Goal: Task Accomplishment & Management: Use online tool/utility

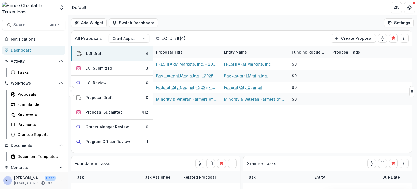
click at [168, 125] on div "FRESHFARM Markets, Inc. - 2025 - DC - Expedited Grant Update FRESHFARM Markets,…" at bounding box center [282, 105] width 259 height 94
click at [114, 71] on button "LOI Submitted 3" at bounding box center [111, 68] width 81 height 15
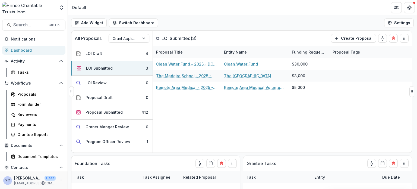
click at [206, 129] on div "Clean Water Fund - 2025 - DC - Expedited Grant Update Clean Water Fund $30,000 …" at bounding box center [282, 105] width 259 height 94
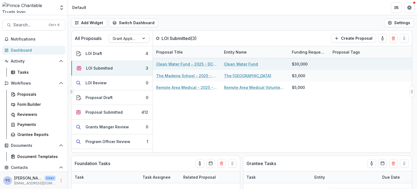
click at [194, 62] on link "Clean Water Fund - 2025 - DC - Expedited Grant Update" at bounding box center [186, 64] width 61 height 6
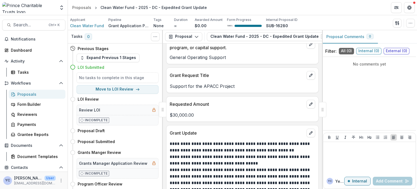
scroll to position [709, 0]
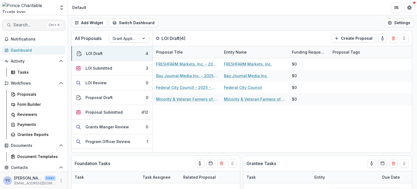
click at [26, 20] on button "Search... Ctrl + K" at bounding box center [33, 25] width 63 height 11
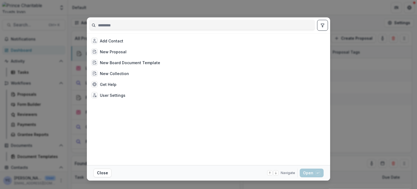
click at [104, 24] on input at bounding box center [201, 25] width 225 height 9
type input "*"
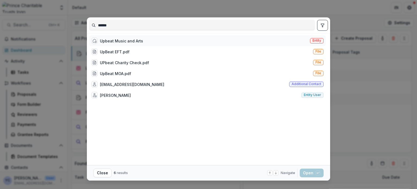
type input "******"
click at [120, 40] on div "Upbeat Music and Arts" at bounding box center [121, 41] width 43 height 6
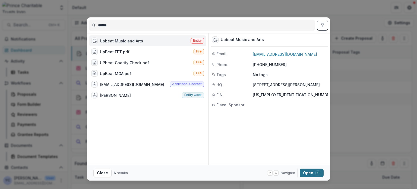
click at [307, 171] on button "Open with enter key" at bounding box center [312, 172] width 24 height 9
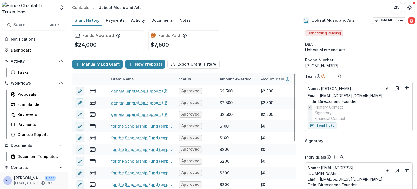
click at [254, 36] on div "Funds Awarded $24,000 Funds Paid $7,500" at bounding box center [184, 40] width 224 height 29
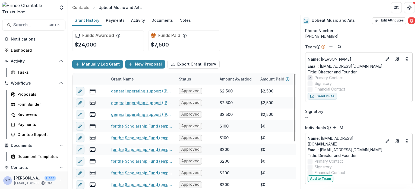
scroll to position [30, 0]
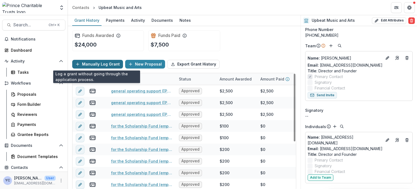
click at [90, 60] on button "Manually Log Grant" at bounding box center [97, 64] width 51 height 9
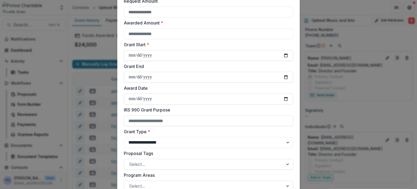
scroll to position [216, 0]
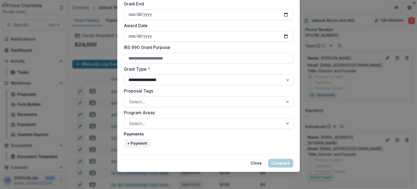
click at [170, 76] on select "**********" at bounding box center [208, 79] width 169 height 11
click at [171, 158] on footer "Close Complete" at bounding box center [208, 163] width 183 height 18
click at [88, 33] on div "**********" at bounding box center [208, 94] width 417 height 189
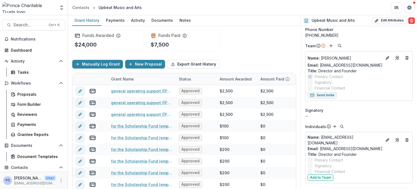
click at [249, 50] on div "Funds Awarded $24,000 Funds Paid $7,500" at bounding box center [184, 40] width 224 height 29
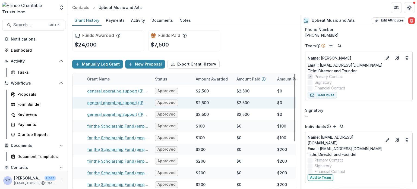
scroll to position [80, 24]
